Goal: Information Seeking & Learning: Learn about a topic

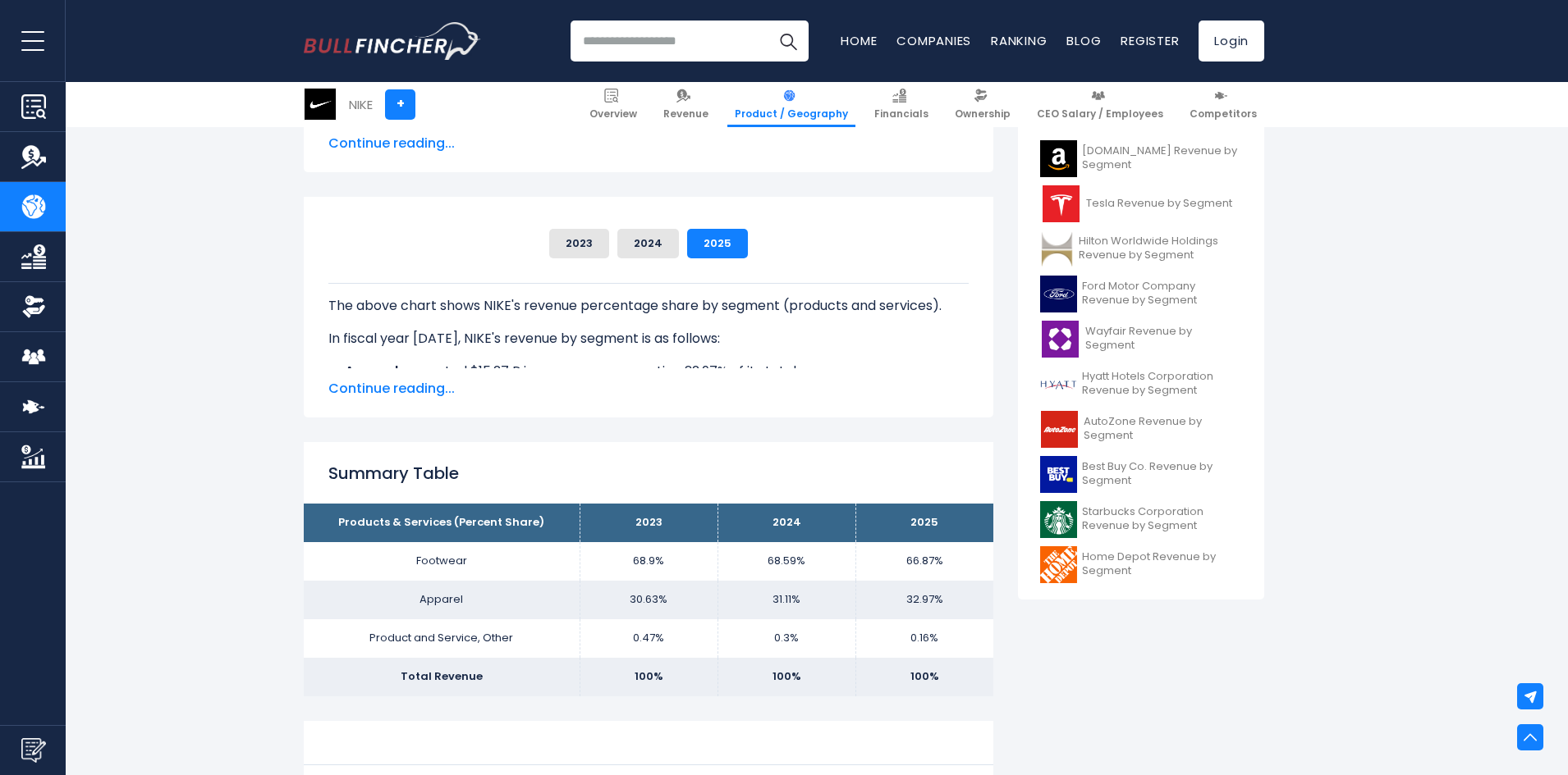
scroll to position [492, 0]
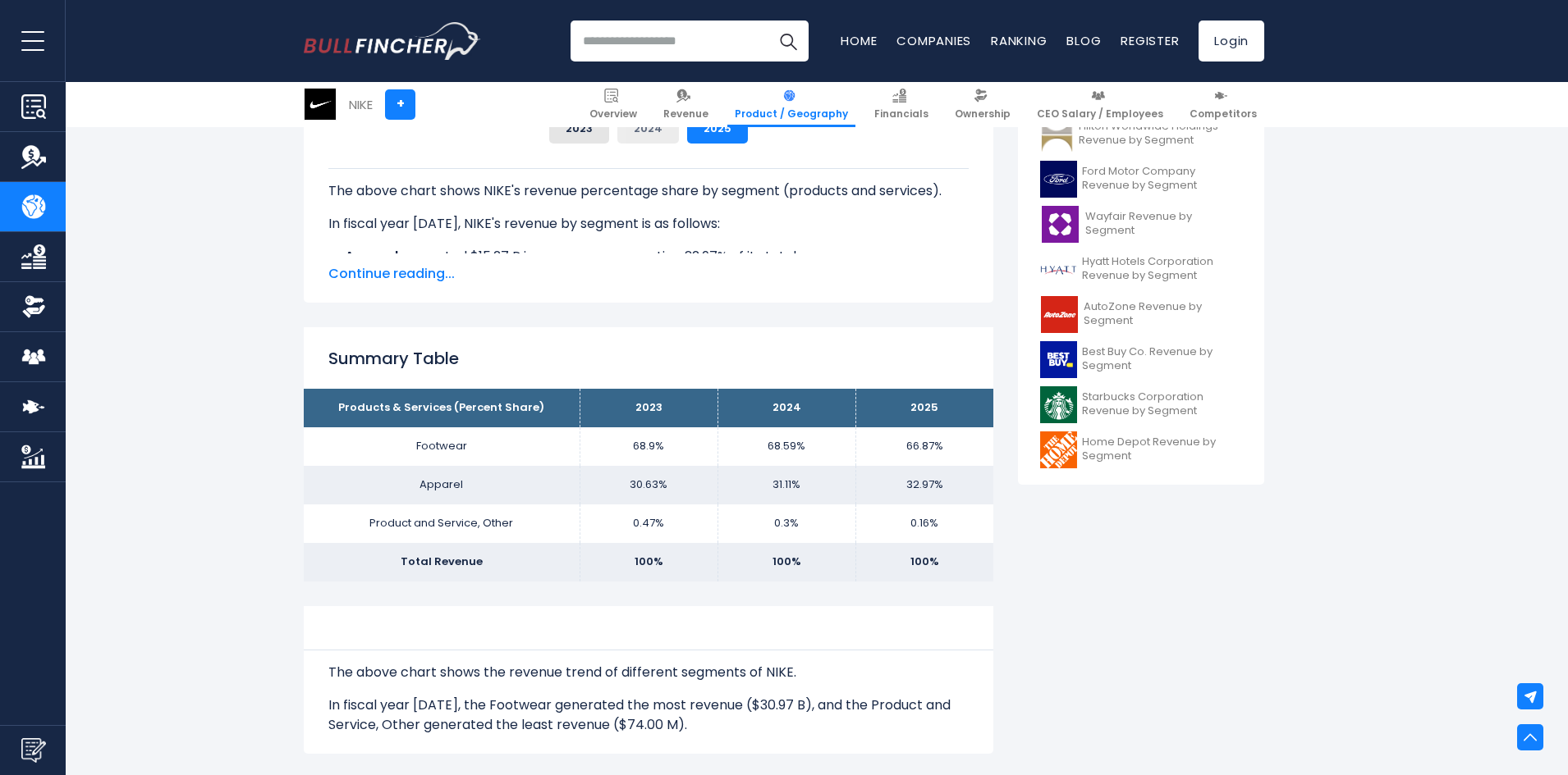
click at [649, 133] on button "2024" at bounding box center [647, 128] width 62 height 29
click at [697, 133] on button "2025" at bounding box center [718, 128] width 61 height 29
drag, startPoint x: 380, startPoint y: 281, endPoint x: 486, endPoint y: 385, distance: 148.5
click at [486, 385] on div "NIKE's Revenue by Segment In fiscal year [DATE], NIKE's revenue by segment (pro…" at bounding box center [648, 573] width 689 height 1397
click at [530, 328] on div "Summary Table Products & Services (Percent Share) 2023 2024 2025 Footwear 68.9%…" at bounding box center [648, 453] width 689 height 253
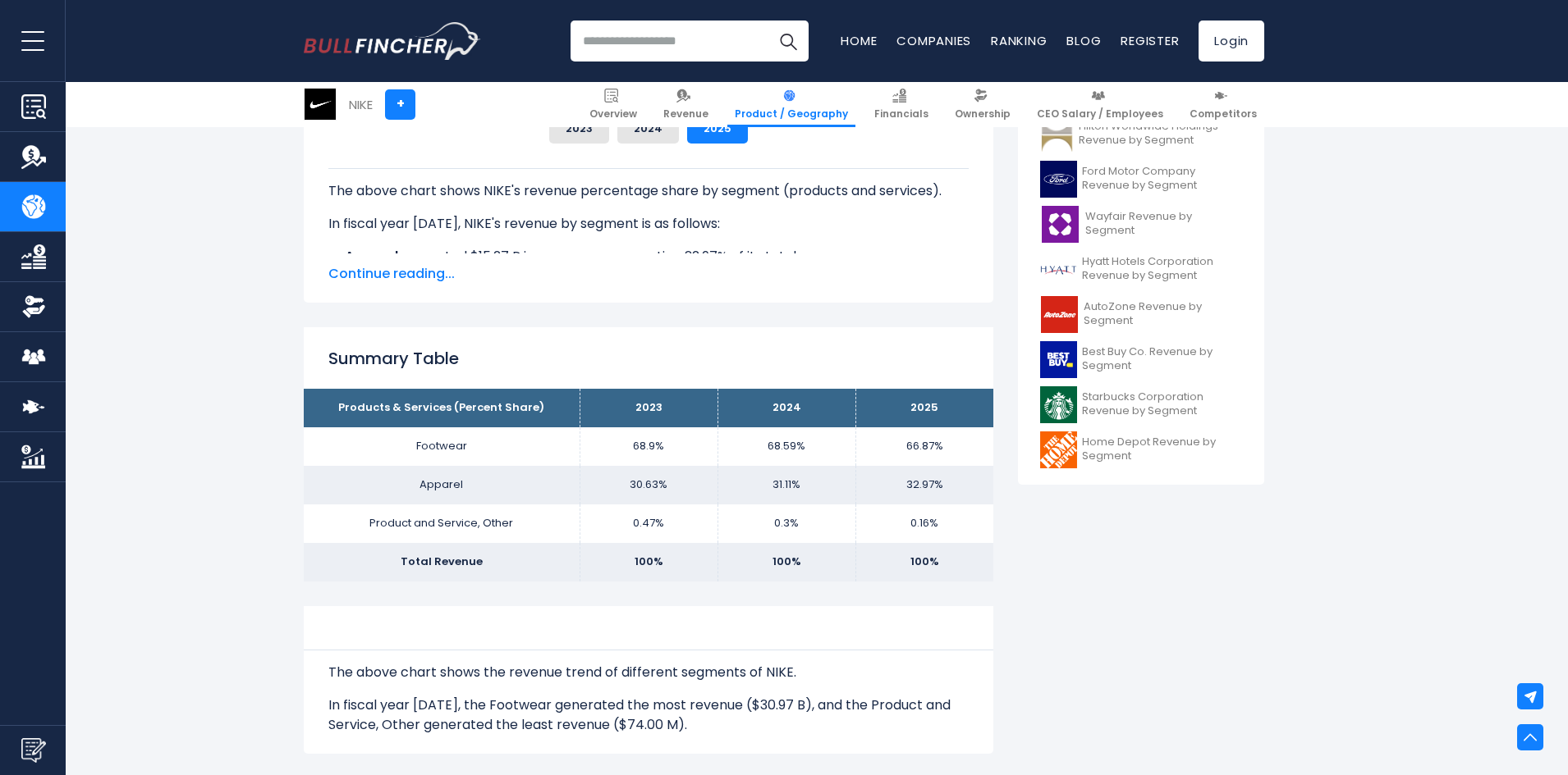
click at [391, 279] on span "Continue reading..." at bounding box center [648, 273] width 640 height 20
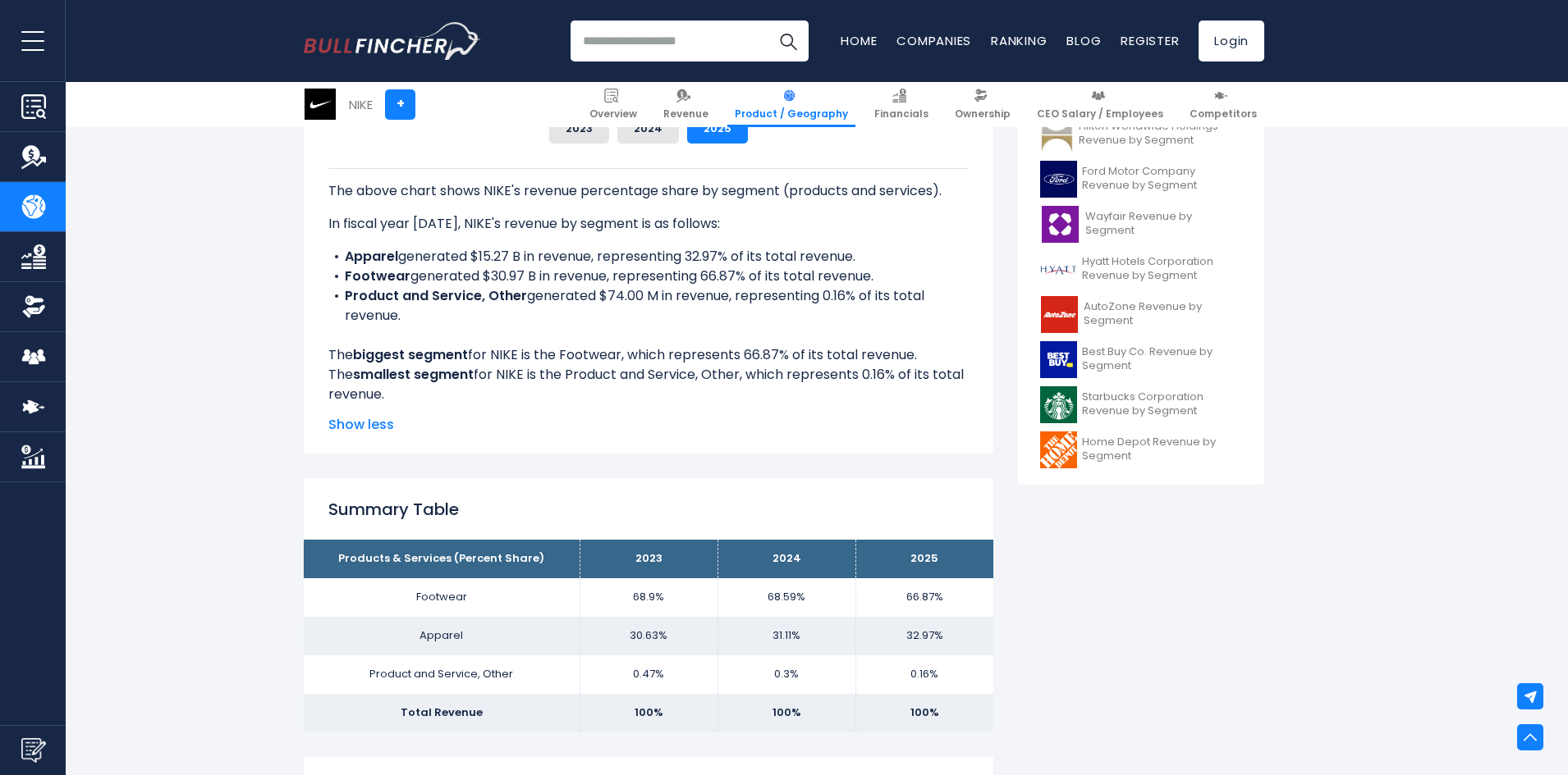
click at [371, 428] on span "Show less" at bounding box center [648, 425] width 640 height 20
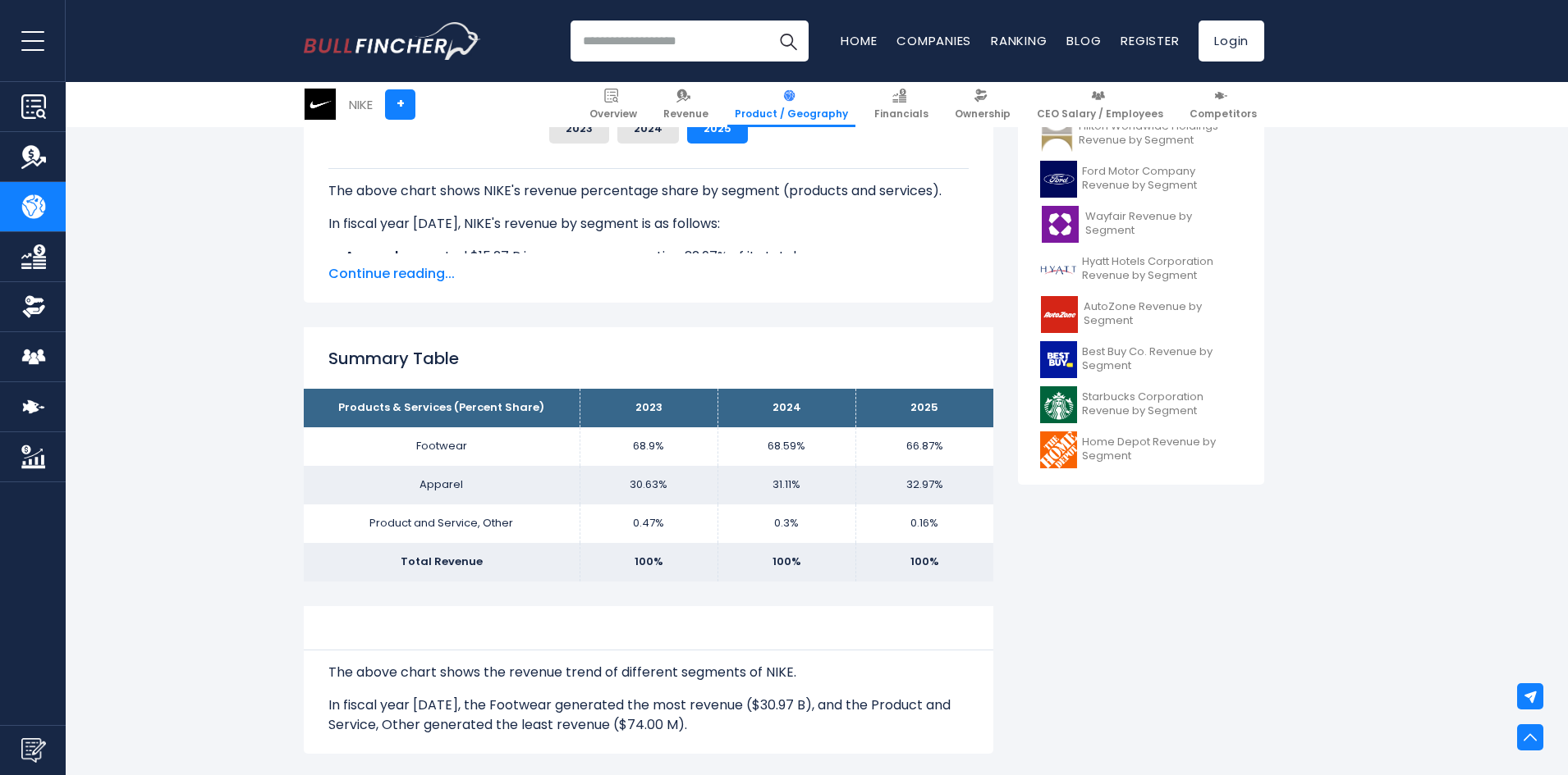
click at [404, 282] on span "Continue reading..." at bounding box center [648, 273] width 640 height 20
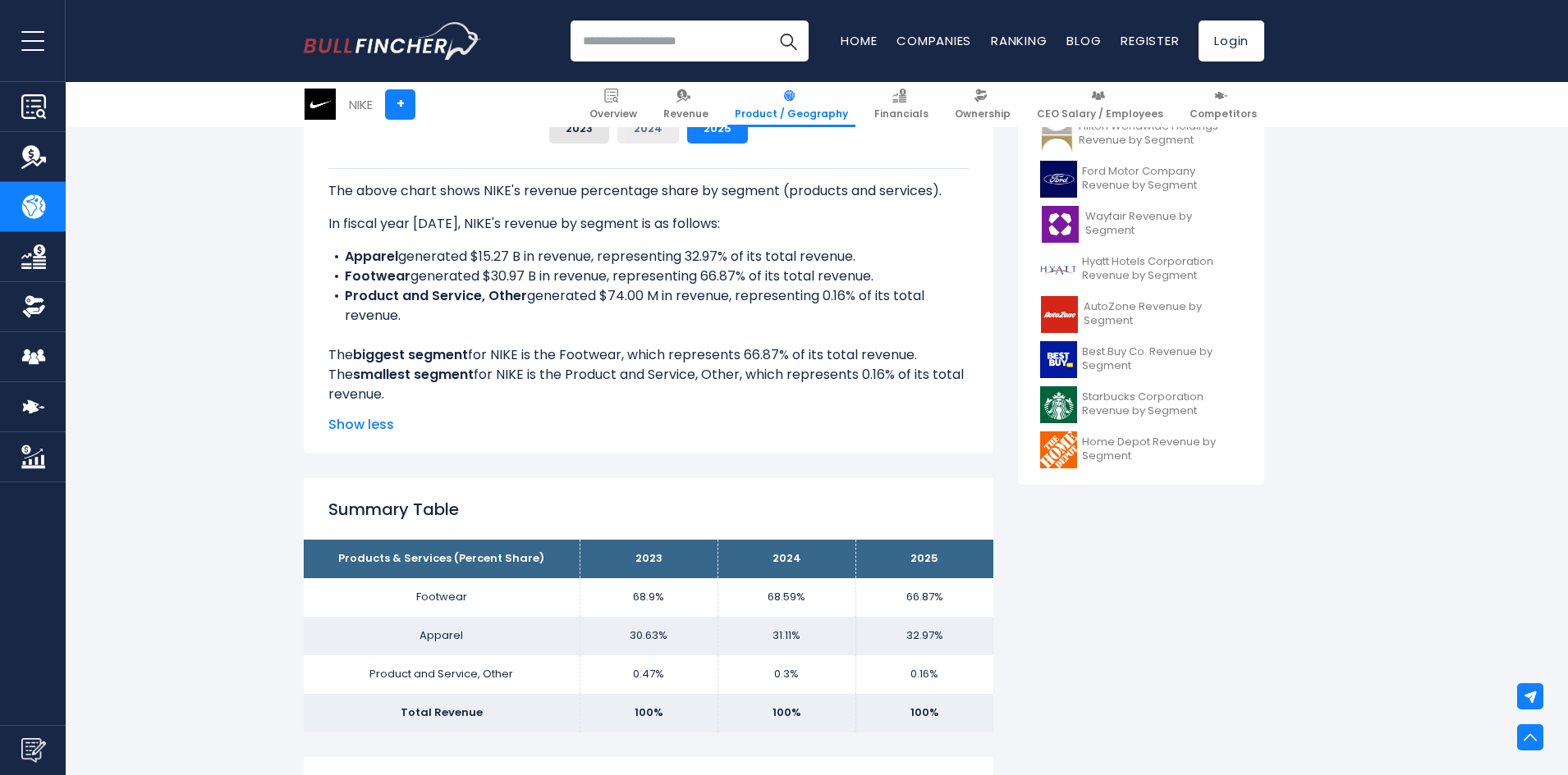
click at [652, 127] on button "2024" at bounding box center [647, 128] width 62 height 29
click at [597, 131] on button "2023" at bounding box center [578, 128] width 60 height 29
click at [706, 130] on button "2025" at bounding box center [718, 128] width 61 height 29
click at [659, 135] on button "2024" at bounding box center [647, 128] width 62 height 29
click at [704, 132] on button "2025" at bounding box center [718, 128] width 61 height 29
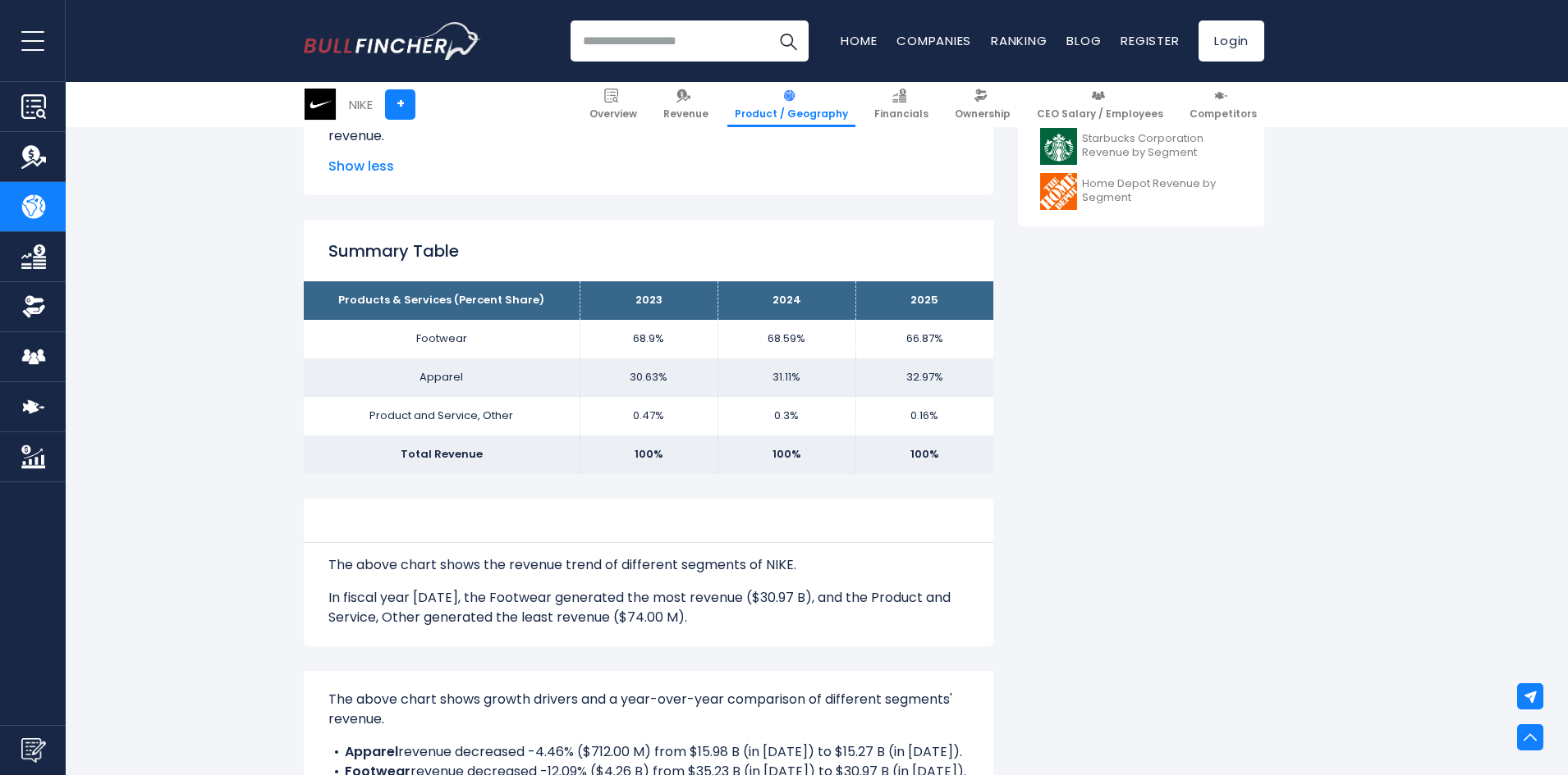
scroll to position [902, 0]
